Goal: Find specific page/section: Locate a particular part of the current website

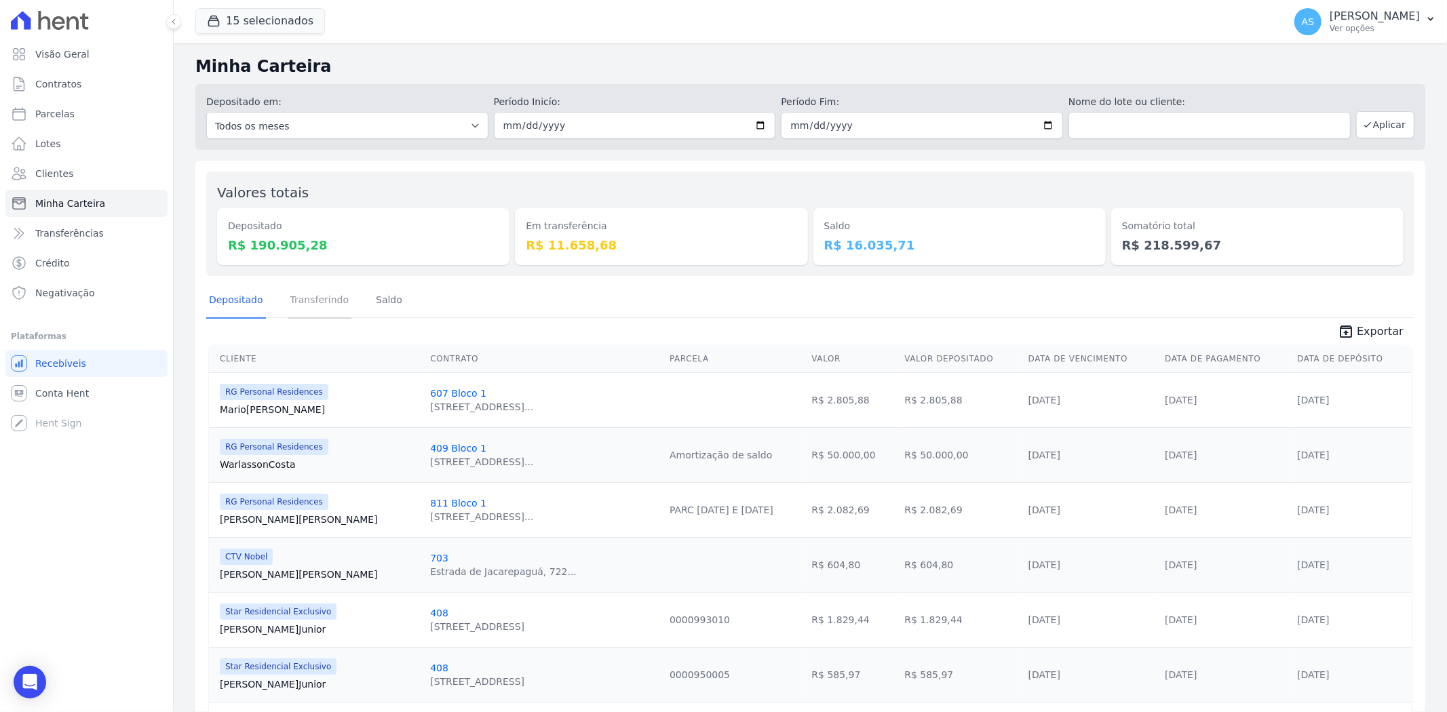
click at [315, 296] on link "Transferindo" at bounding box center [320, 301] width 64 height 35
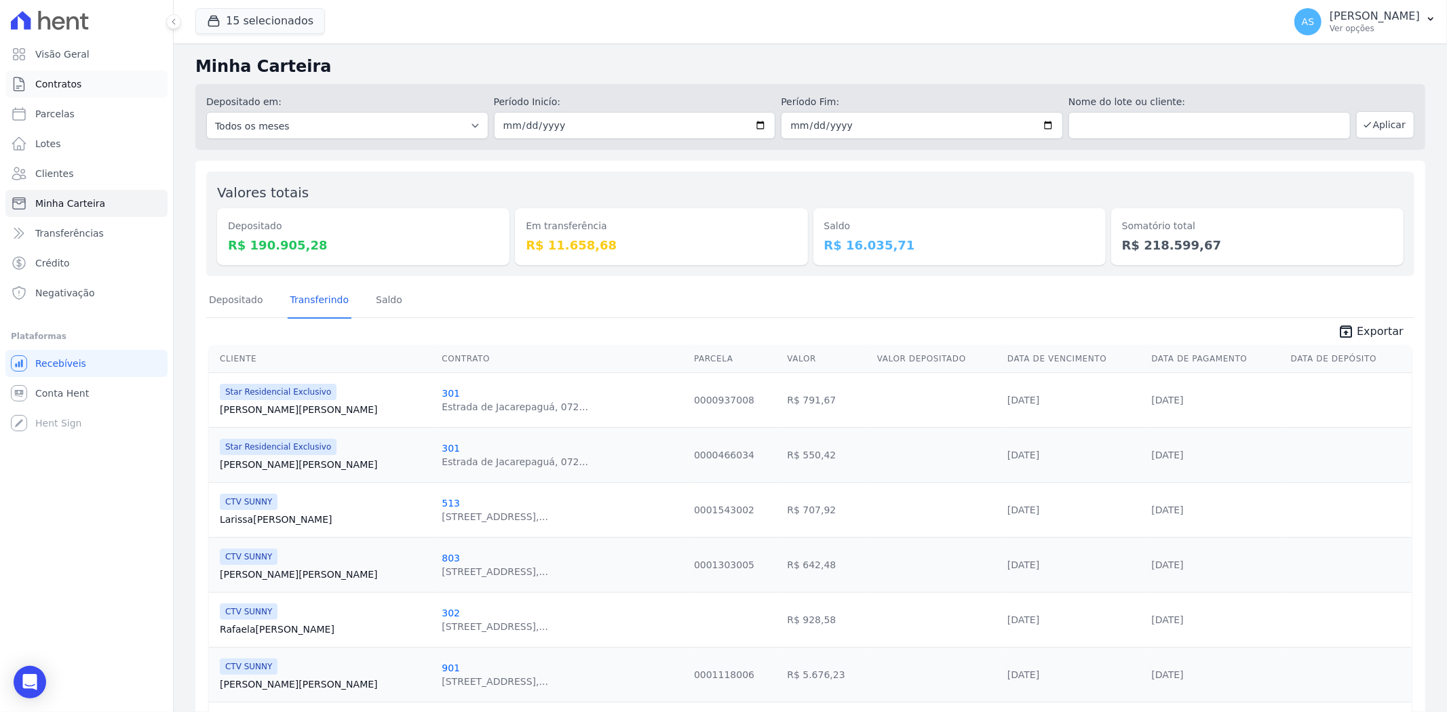
click at [45, 83] on span "Contratos" at bounding box center [58, 84] width 46 height 14
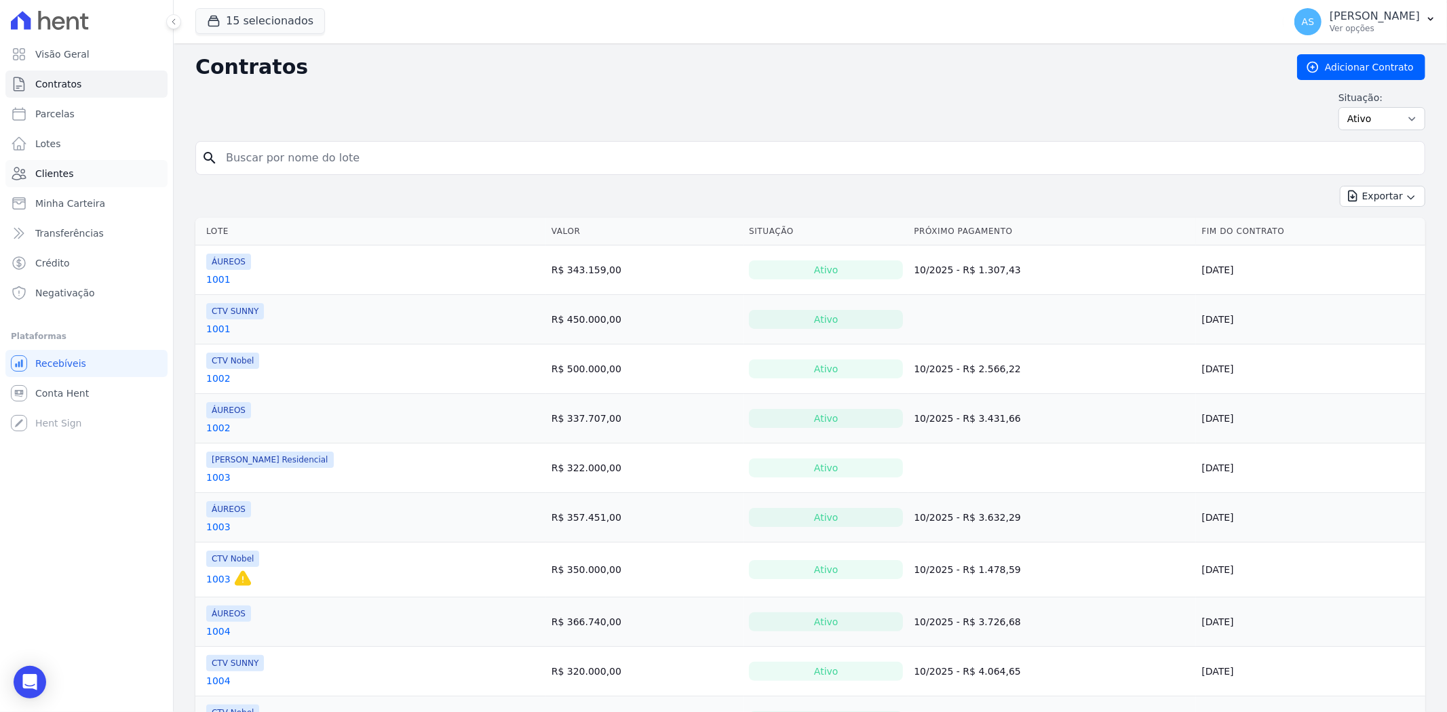
click at [47, 176] on span "Clientes" at bounding box center [54, 174] width 38 height 14
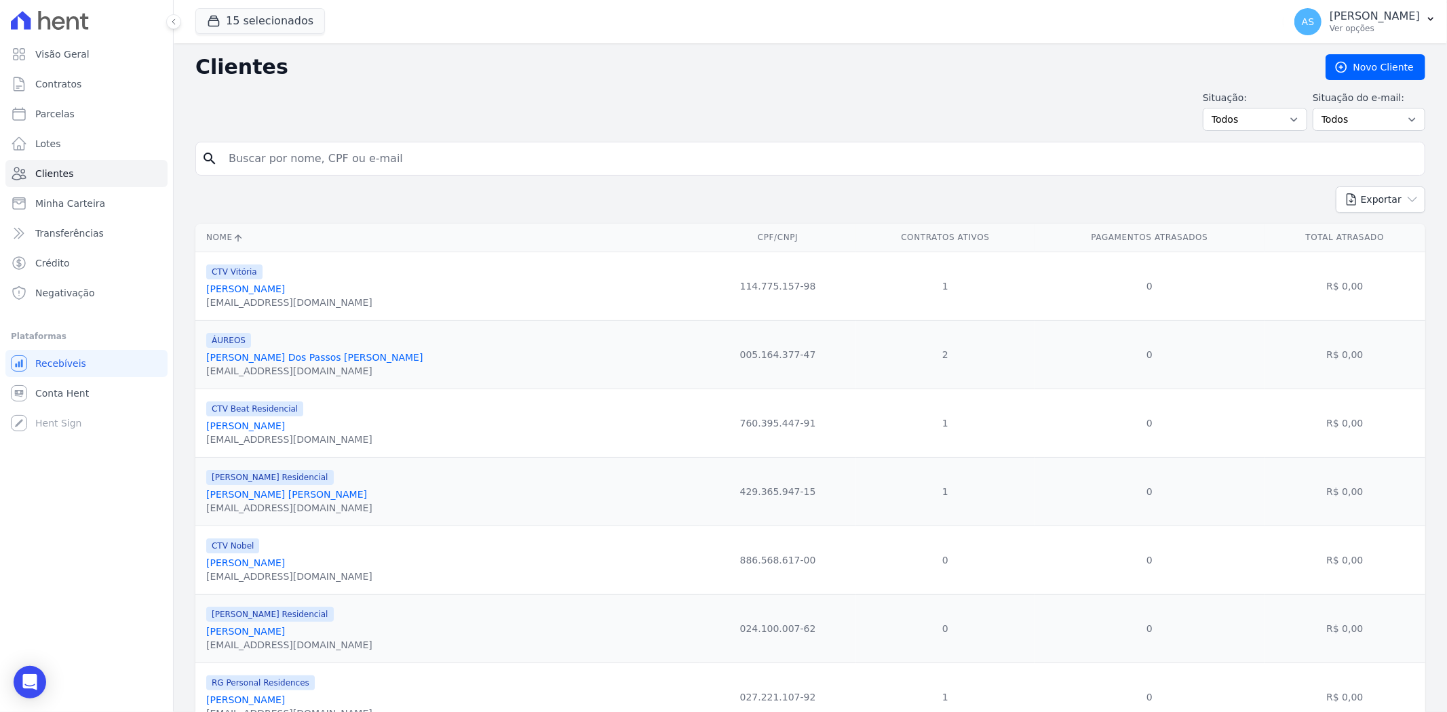
click at [284, 157] on input "search" at bounding box center [820, 158] width 1199 height 27
paste input "[PERSON_NAME] Priori [PERSON_NAME]"
type input "[PERSON_NAME] Priori [PERSON_NAME]"
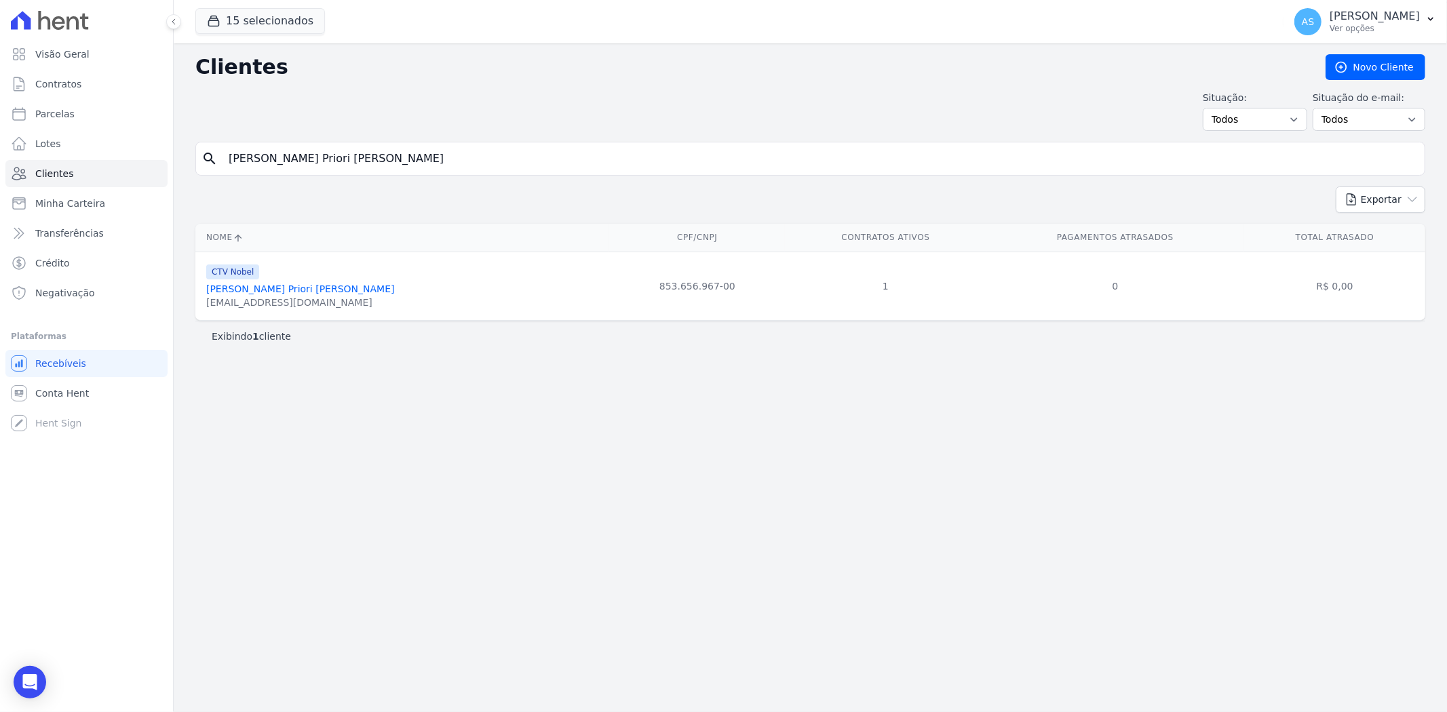
click at [273, 292] on link "[PERSON_NAME] Priori [PERSON_NAME]" at bounding box center [300, 289] width 189 height 11
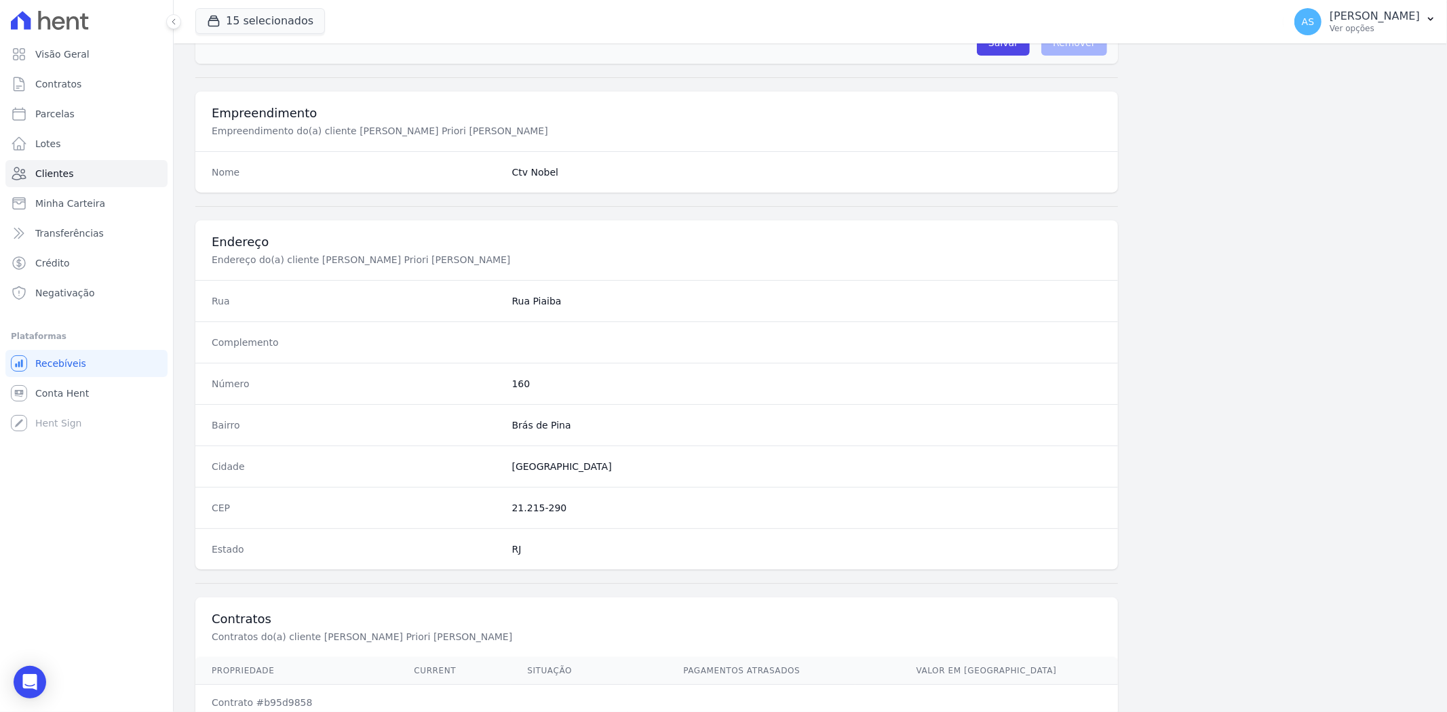
scroll to position [559, 0]
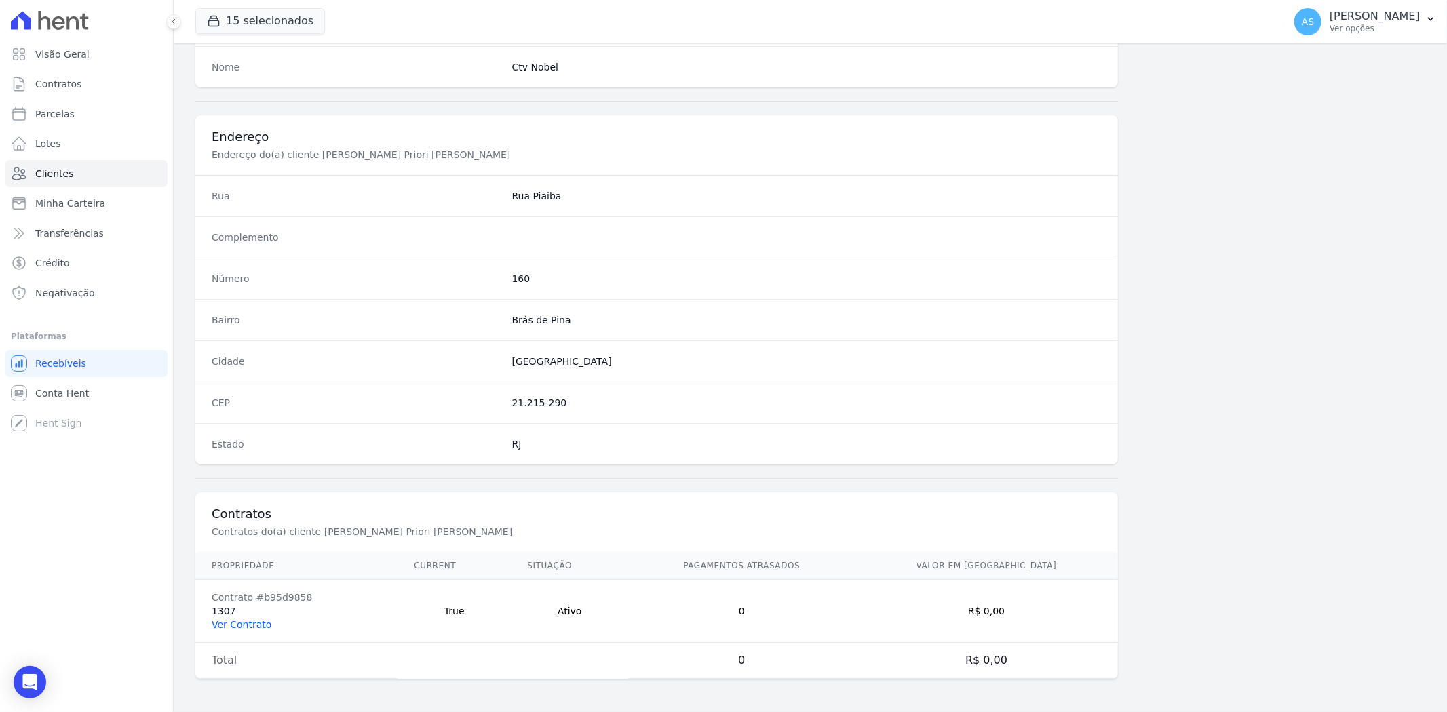
click at [223, 623] on link "Ver Contrato" at bounding box center [242, 624] width 60 height 11
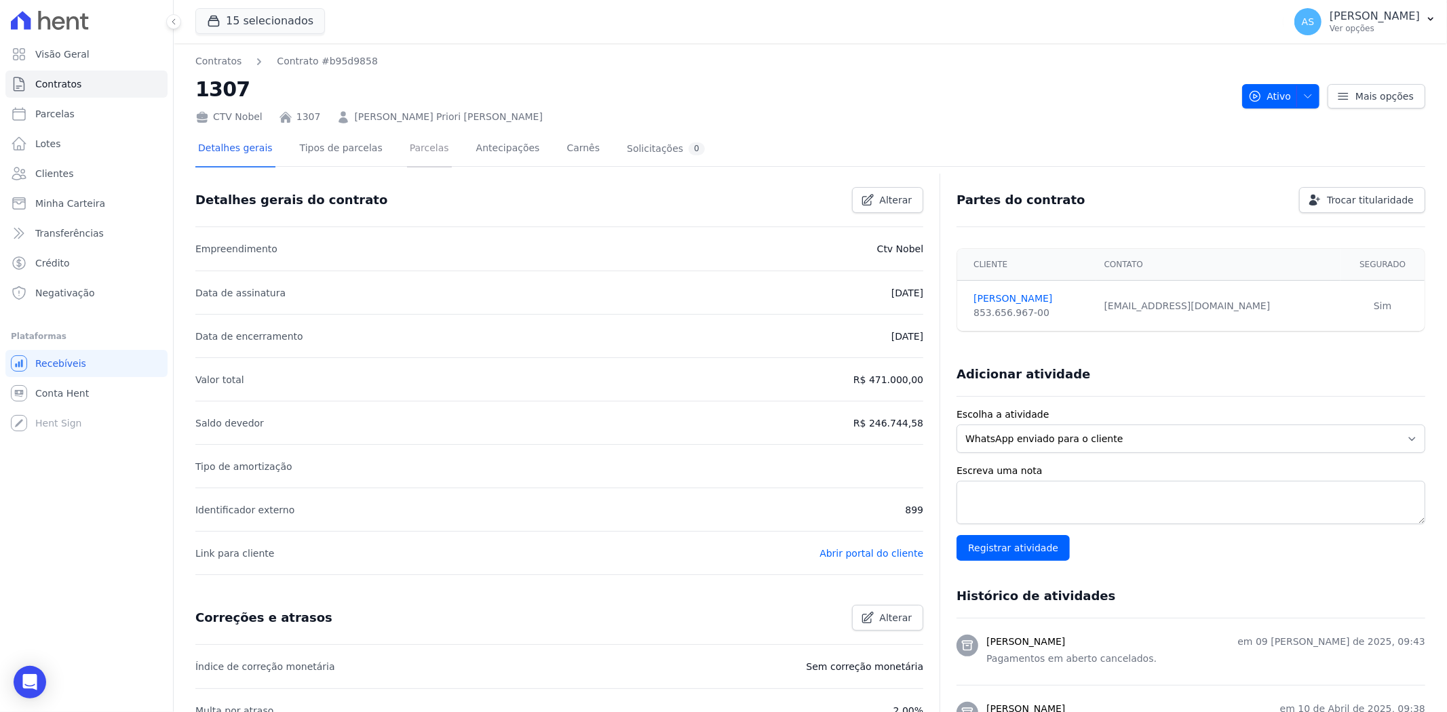
click at [407, 151] on link "Parcelas" at bounding box center [429, 150] width 45 height 36
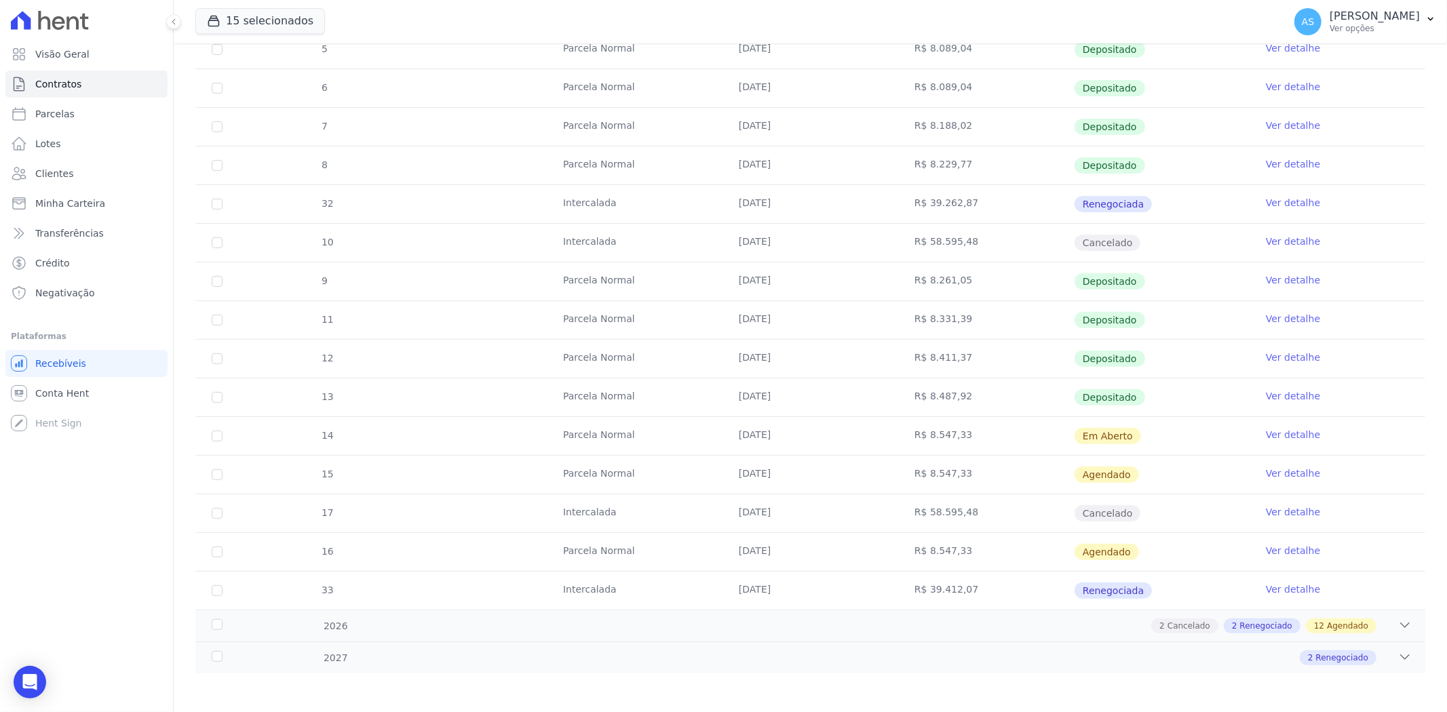
scroll to position [328, 0]
click at [1277, 431] on link "Ver detalhe" at bounding box center [1293, 433] width 54 height 14
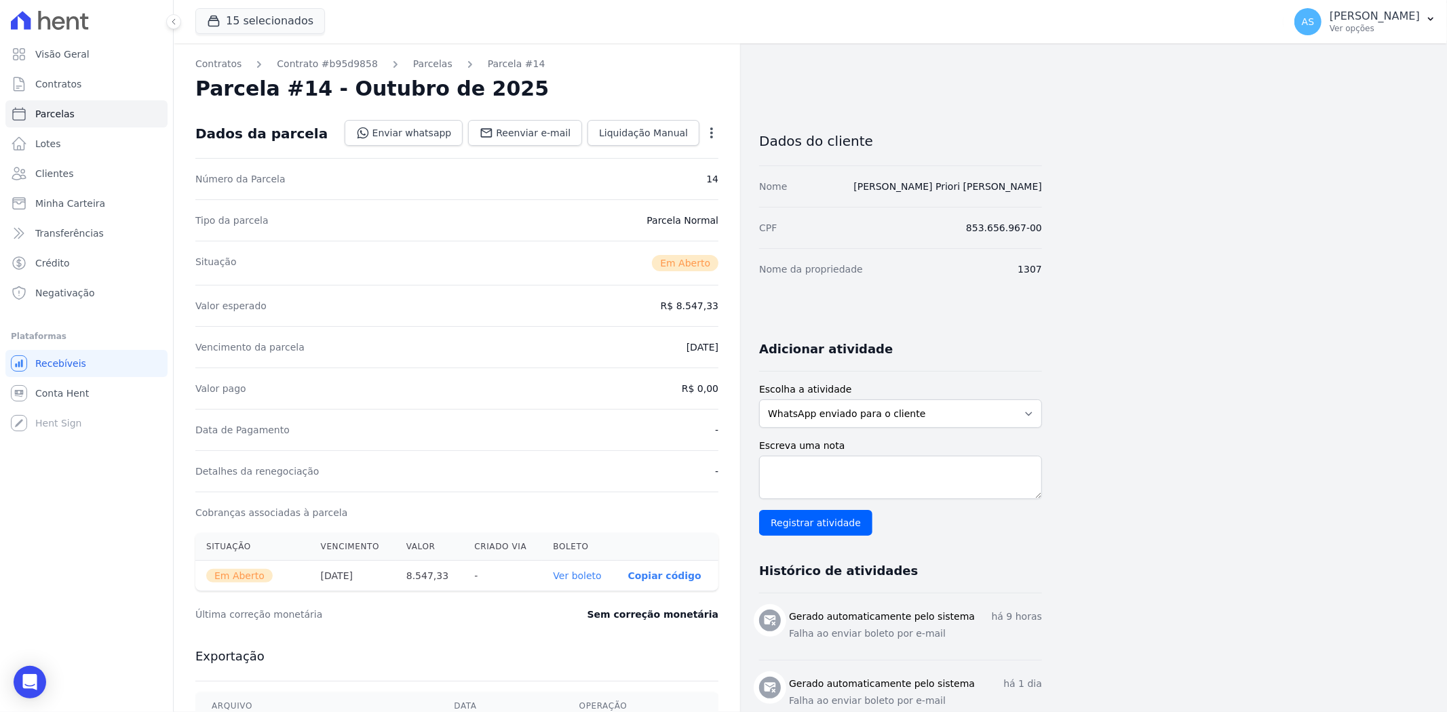
click at [582, 573] on link "Ver boleto" at bounding box center [577, 576] width 48 height 11
